Goal: Information Seeking & Learning: Learn about a topic

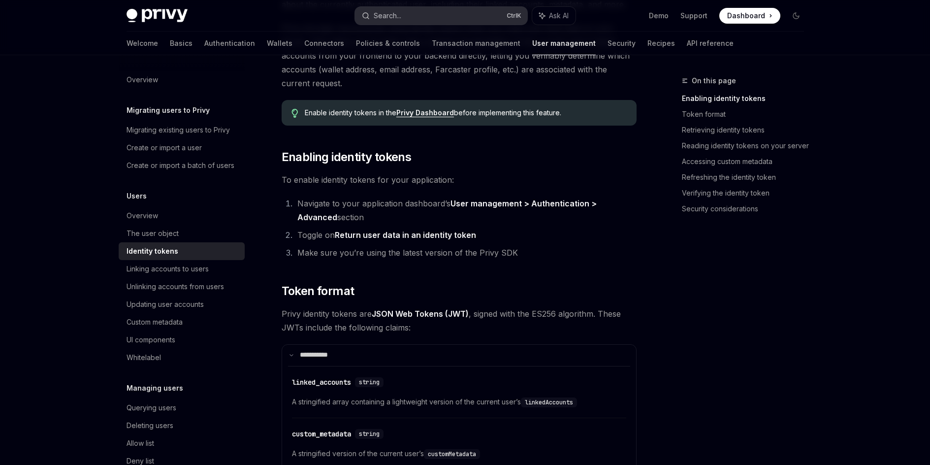
scroll to position [197, 0]
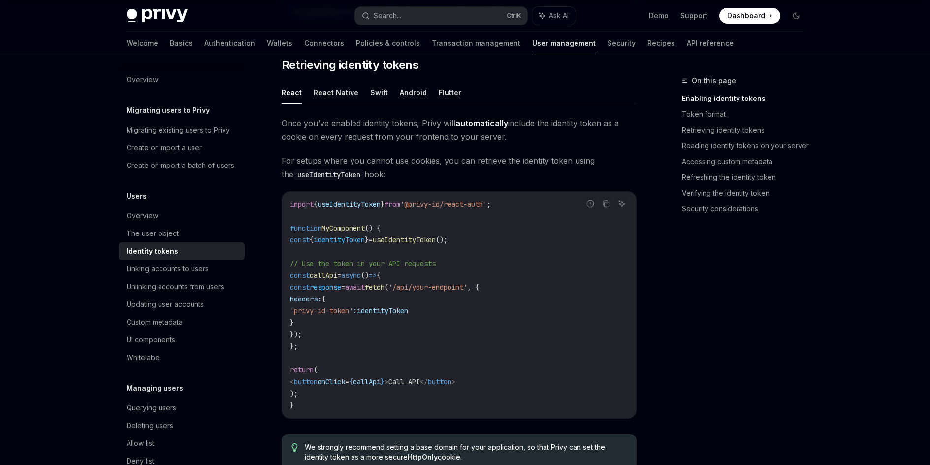
drag, startPoint x: 491, startPoint y: 250, endPoint x: 493, endPoint y: 396, distance: 145.8
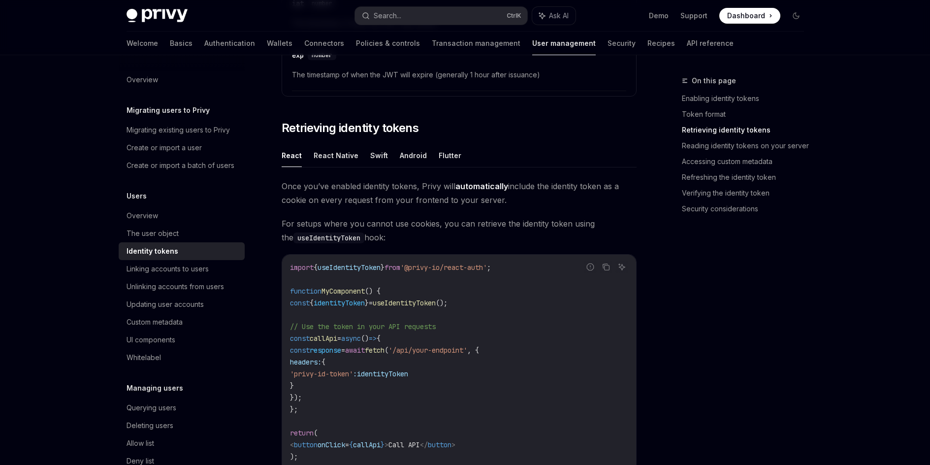
scroll to position [0, 0]
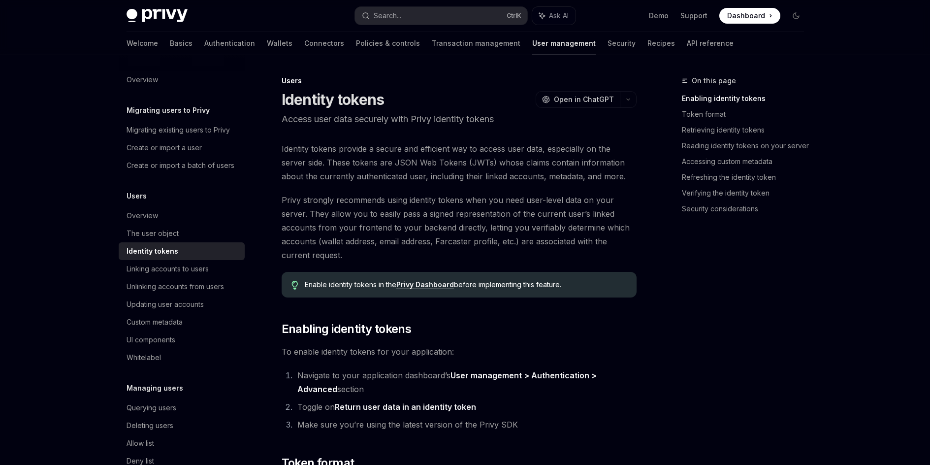
drag, startPoint x: 502, startPoint y: 337, endPoint x: 528, endPoint y: 111, distance: 227.6
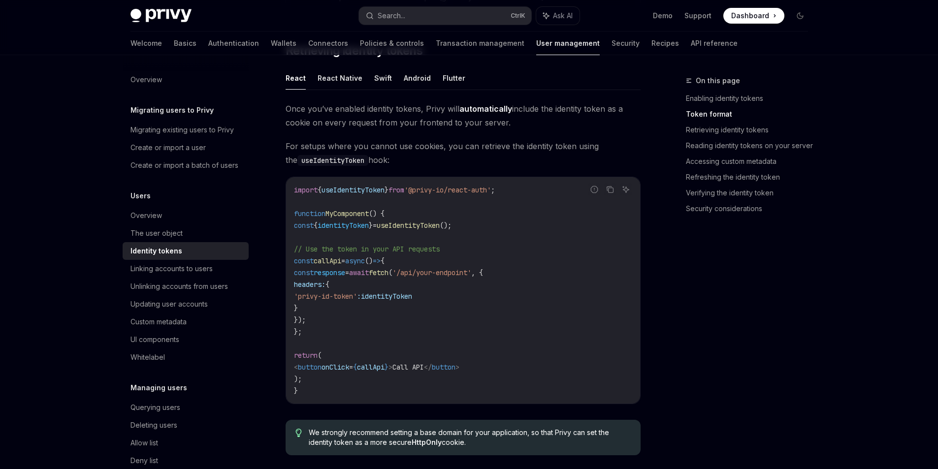
scroll to position [936, 0]
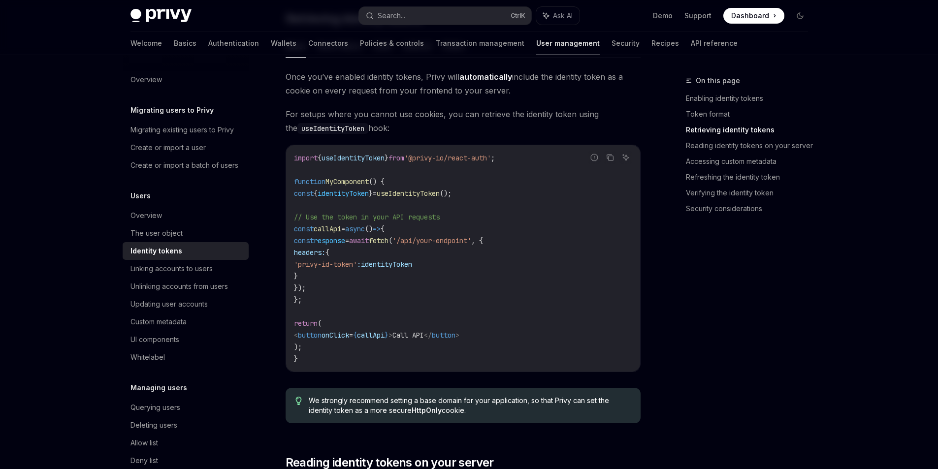
scroll to position [936, 0]
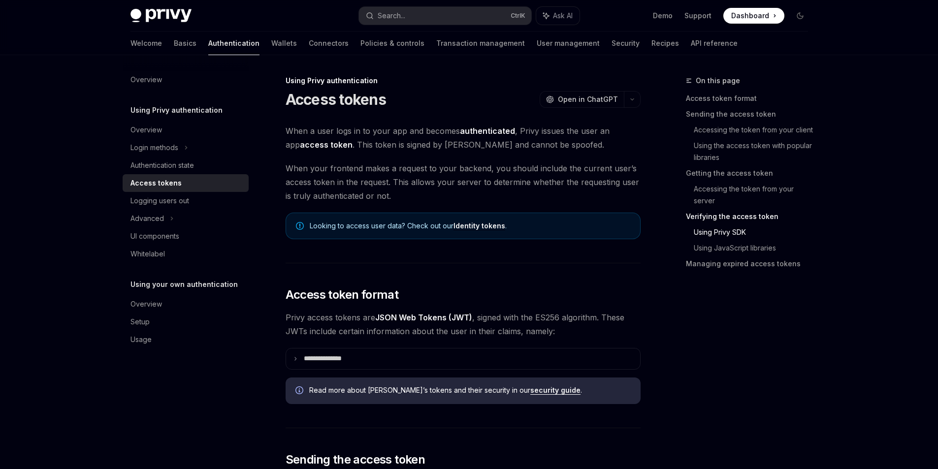
scroll to position [1762, 0]
